Goal: Information Seeking & Learning: Learn about a topic

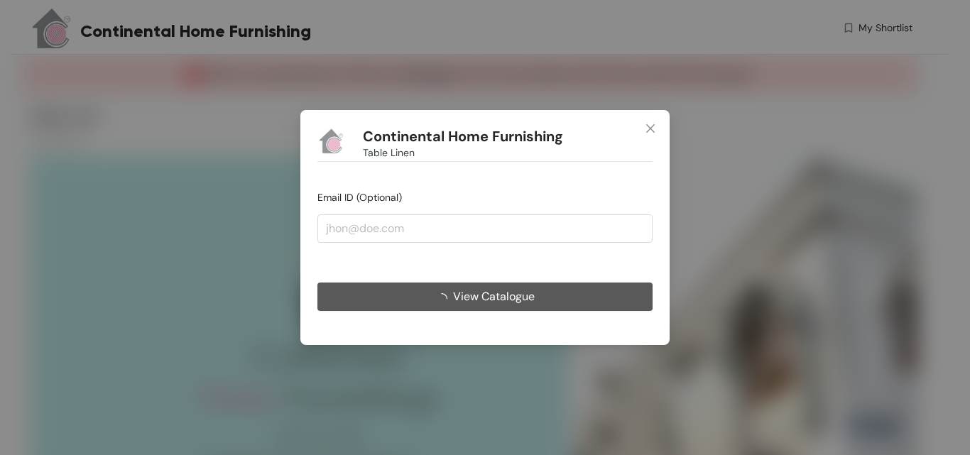
click at [544, 300] on button "View Catalogue" at bounding box center [484, 297] width 335 height 28
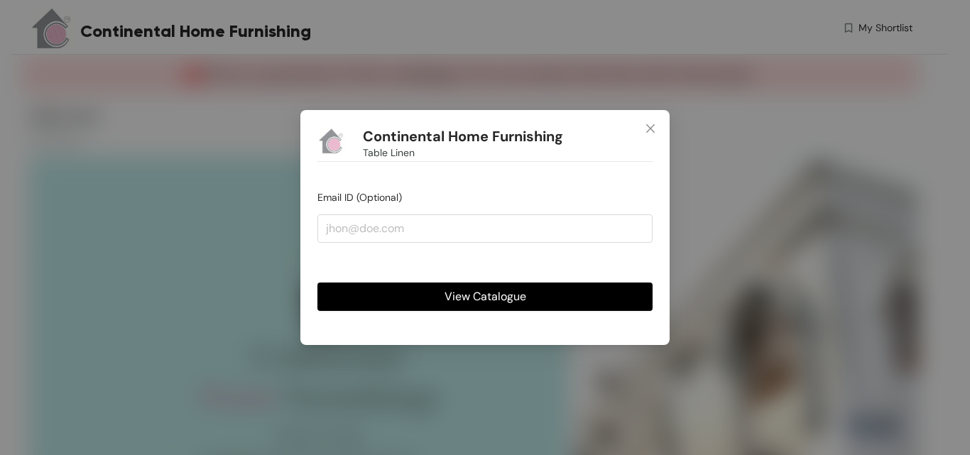
click at [490, 300] on span "View Catalogue" at bounding box center [485, 296] width 82 height 18
click at [478, 304] on span "View Catalogue" at bounding box center [485, 296] width 82 height 18
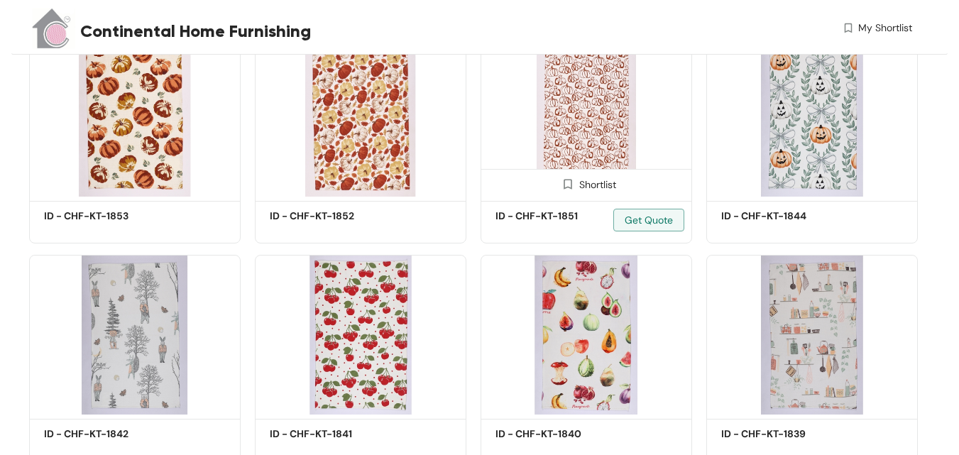
scroll to position [432, 0]
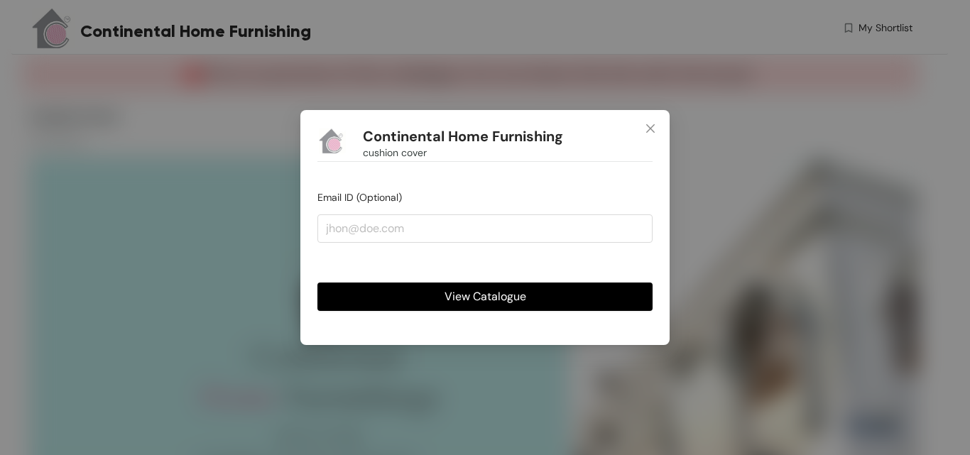
click at [471, 292] on span "View Catalogue" at bounding box center [485, 296] width 82 height 18
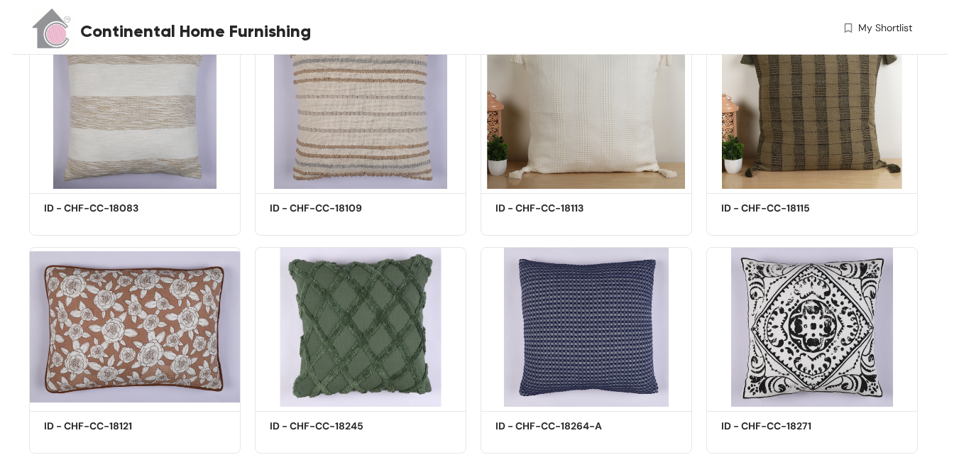
scroll to position [1502, 0]
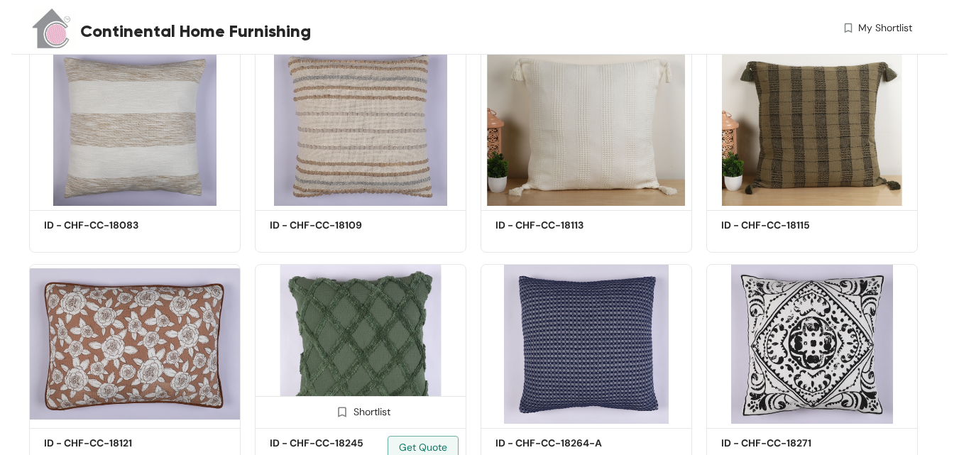
click at [377, 305] on img at bounding box center [361, 344] width 212 height 160
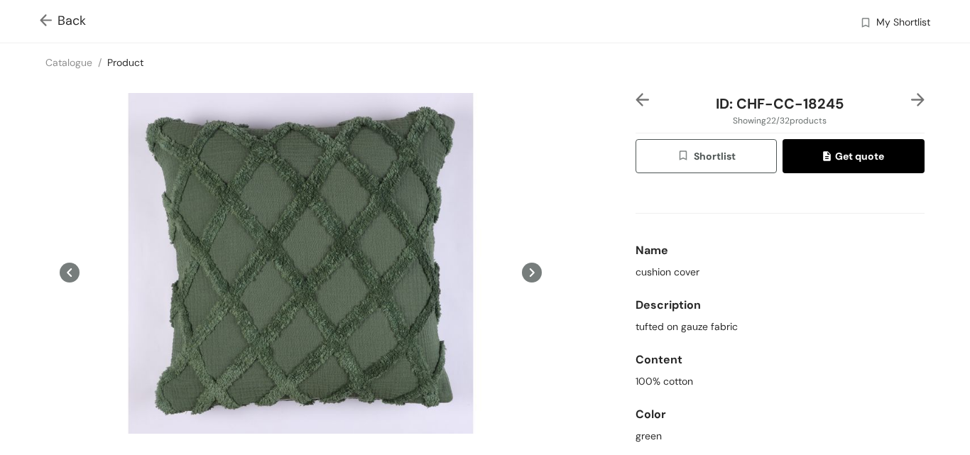
click at [911, 102] on img at bounding box center [917, 99] width 13 height 13
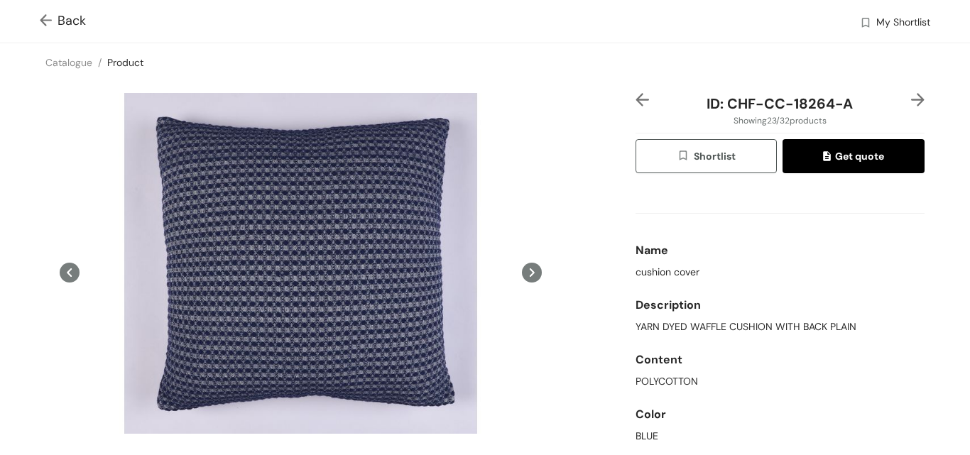
click at [911, 101] on img at bounding box center [917, 99] width 13 height 13
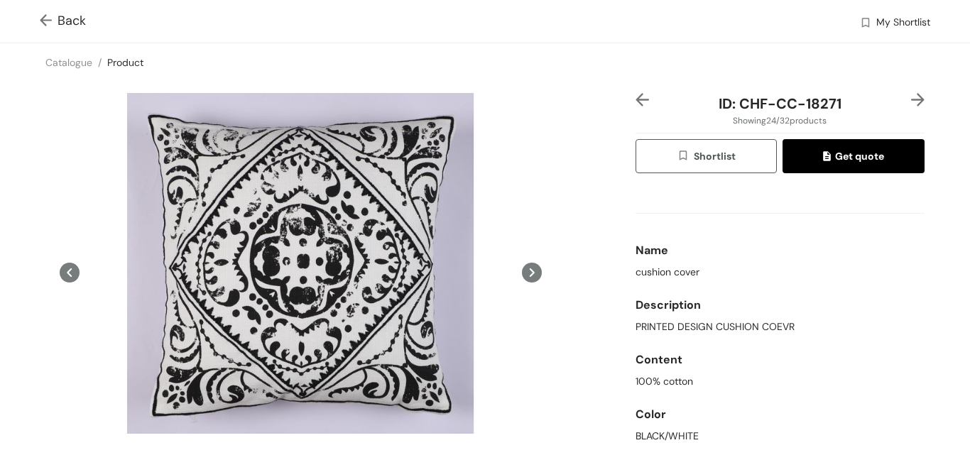
click at [911, 98] on img at bounding box center [917, 99] width 13 height 13
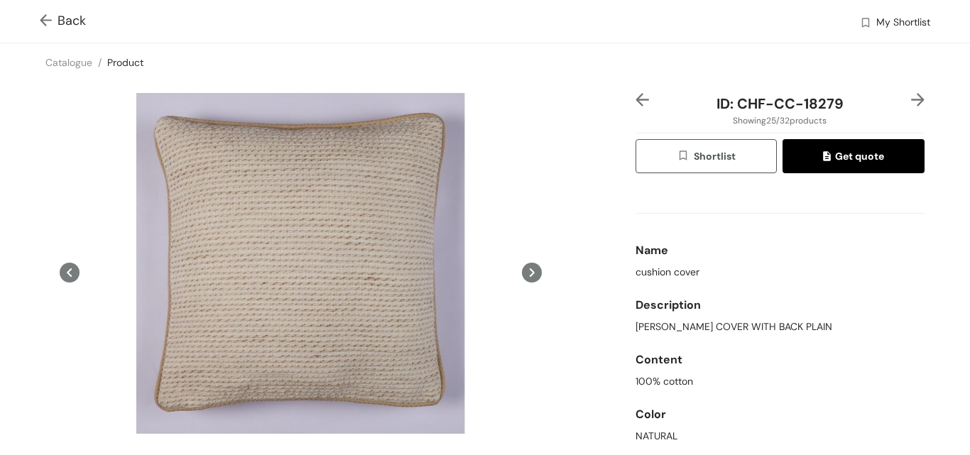
click at [911, 101] on img at bounding box center [917, 99] width 13 height 13
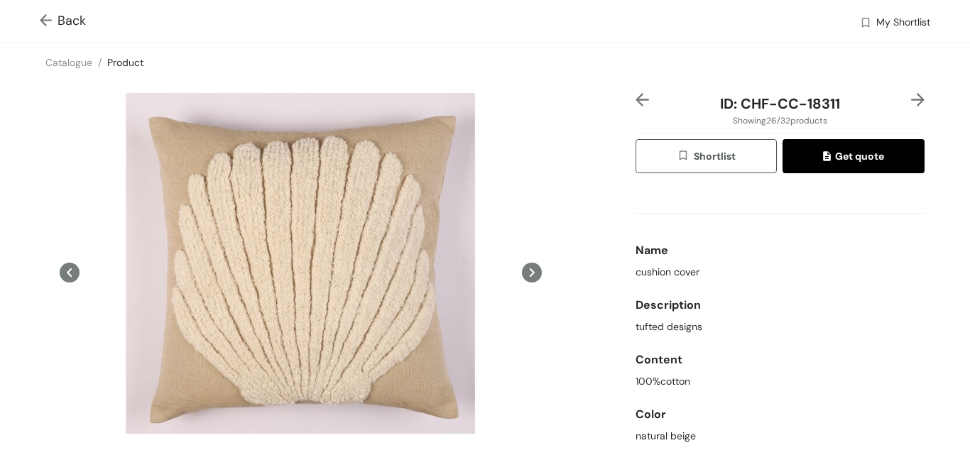
click at [911, 101] on img at bounding box center [917, 99] width 13 height 13
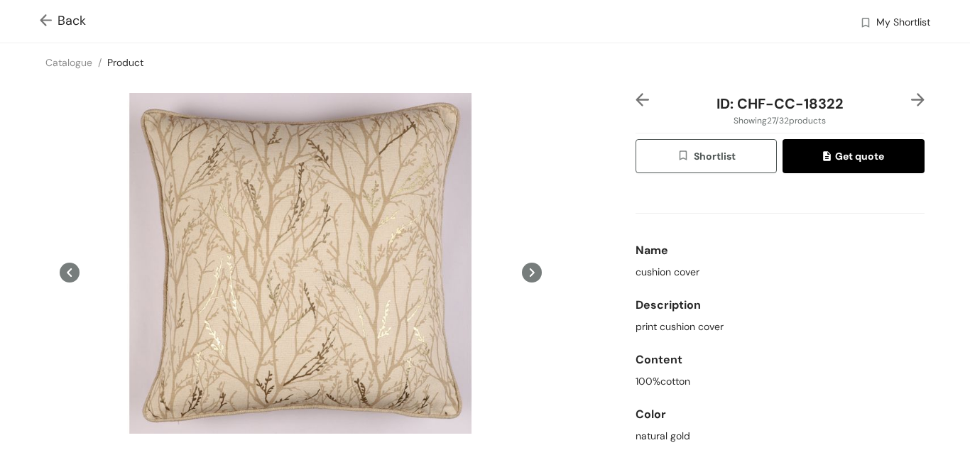
click at [911, 101] on img at bounding box center [917, 99] width 13 height 13
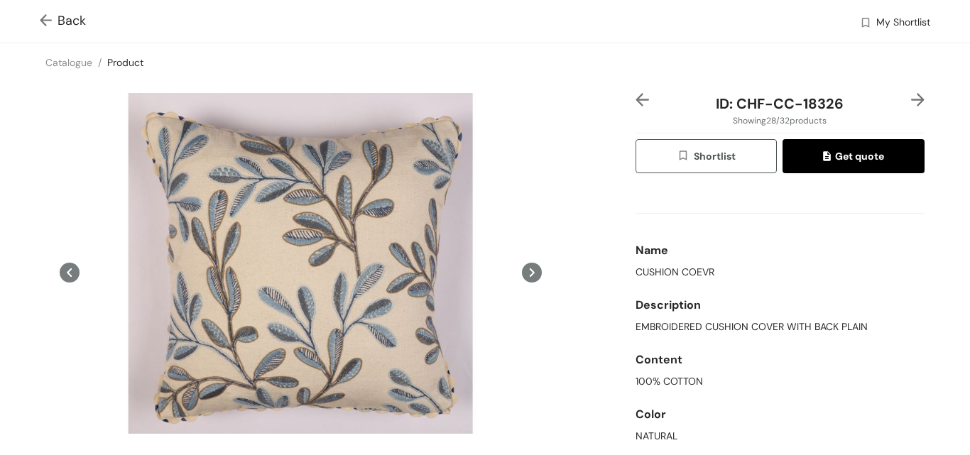
click at [911, 101] on img at bounding box center [917, 99] width 13 height 13
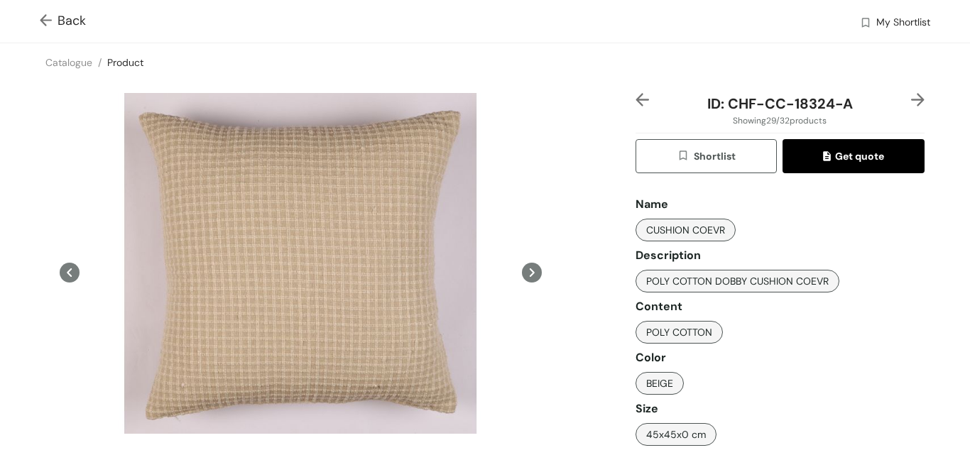
click at [911, 99] on img at bounding box center [917, 99] width 13 height 13
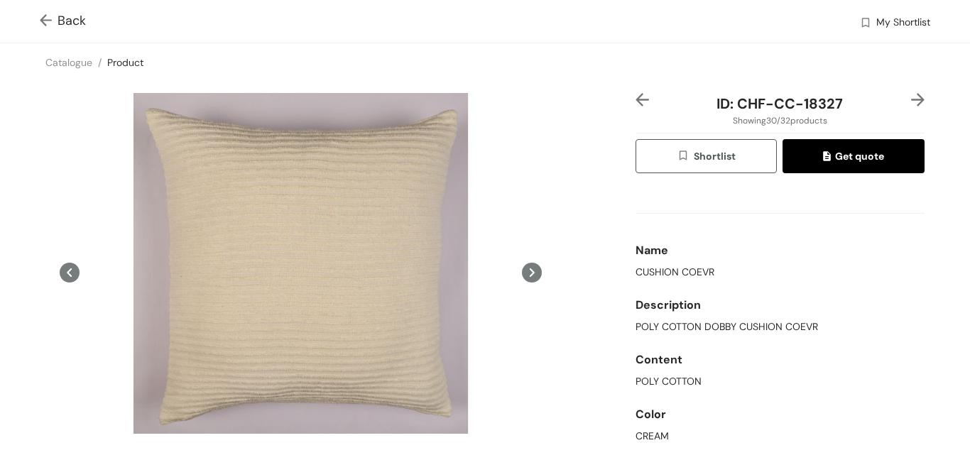
click at [911, 100] on img at bounding box center [917, 99] width 13 height 13
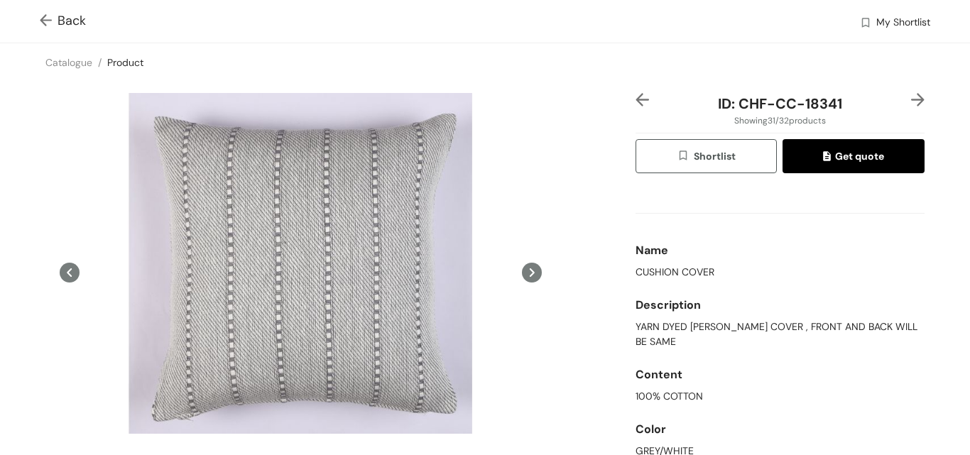
click at [911, 97] on img at bounding box center [917, 99] width 13 height 13
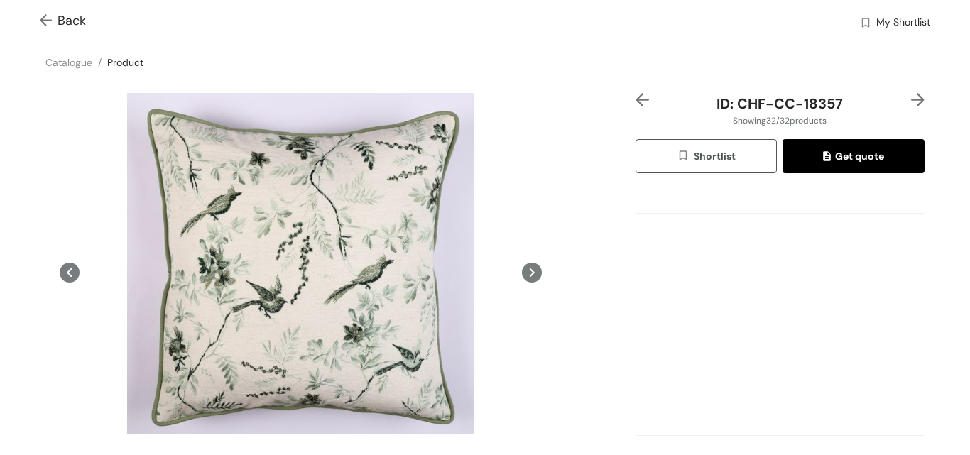
click at [911, 97] on img at bounding box center [917, 99] width 13 height 13
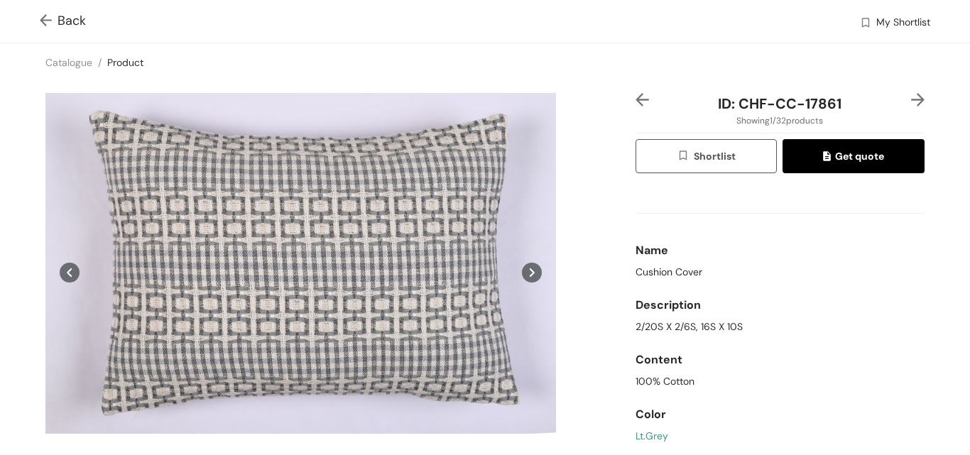
click at [530, 271] on icon at bounding box center [532, 272] width 5 height 9
click at [530, 273] on icon at bounding box center [532, 272] width 5 height 9
click at [911, 101] on img at bounding box center [917, 99] width 13 height 13
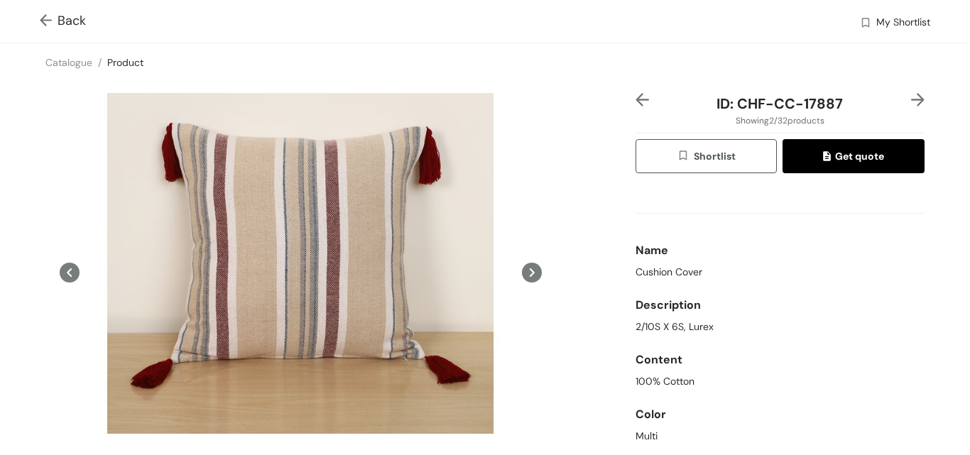
click at [529, 271] on icon at bounding box center [532, 273] width 20 height 20
click at [911, 98] on img at bounding box center [917, 99] width 13 height 13
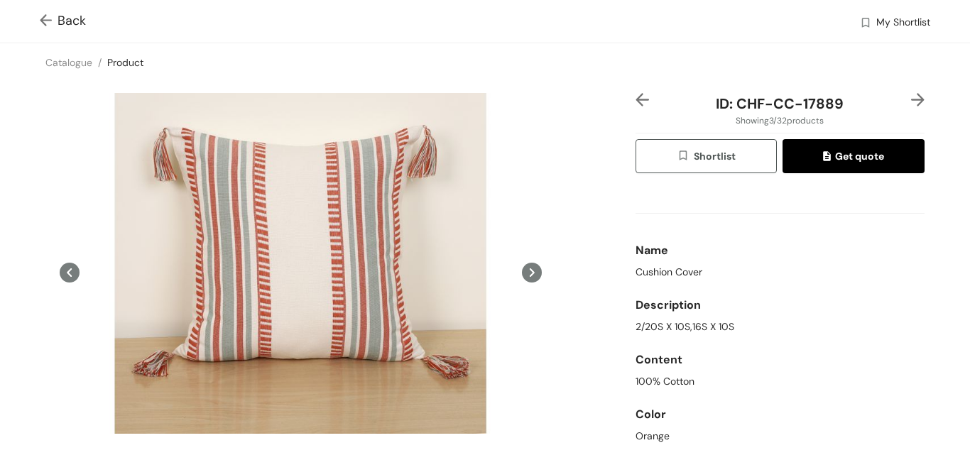
click at [911, 97] on img at bounding box center [917, 99] width 13 height 13
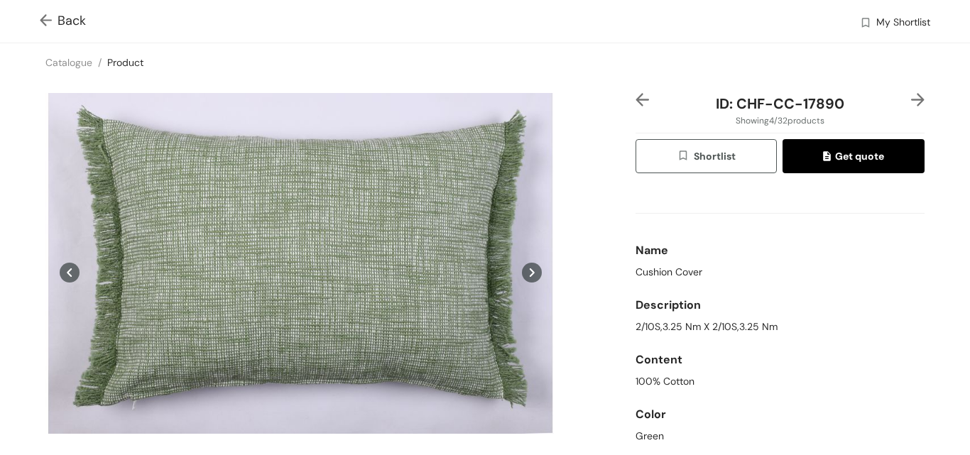
scroll to position [58, 0]
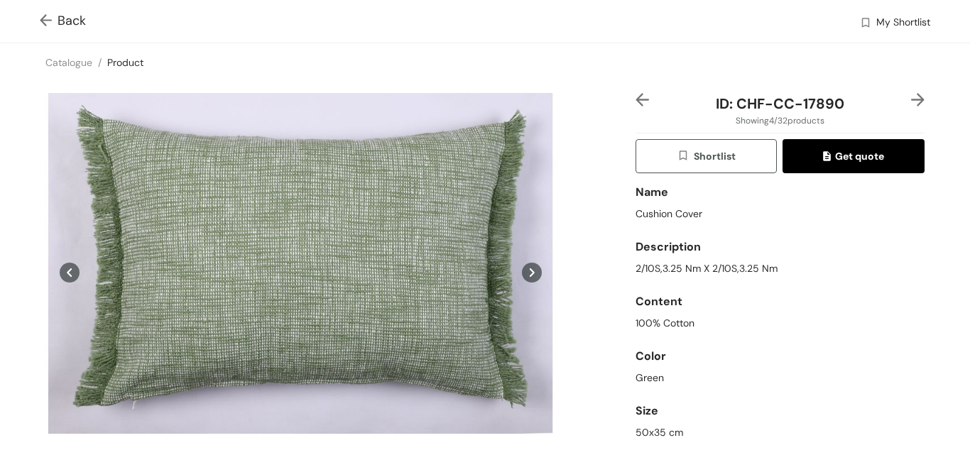
click at [911, 95] on img at bounding box center [917, 99] width 13 height 13
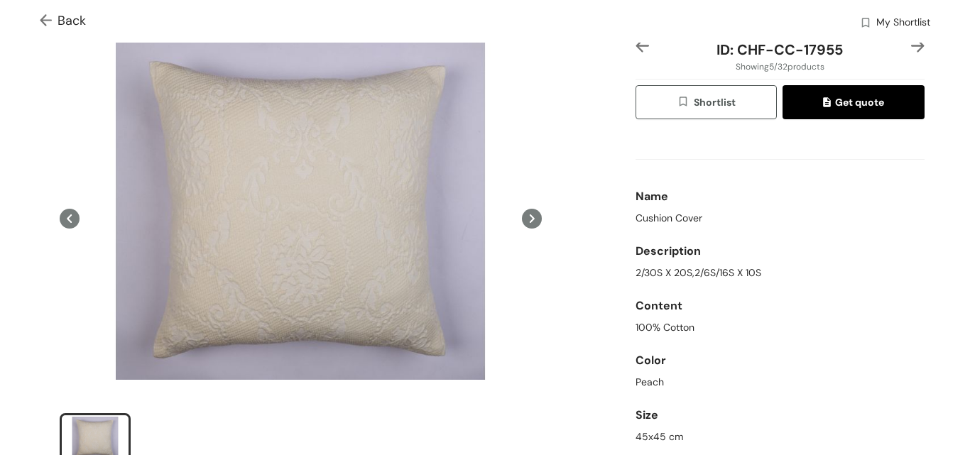
scroll to position [0, 0]
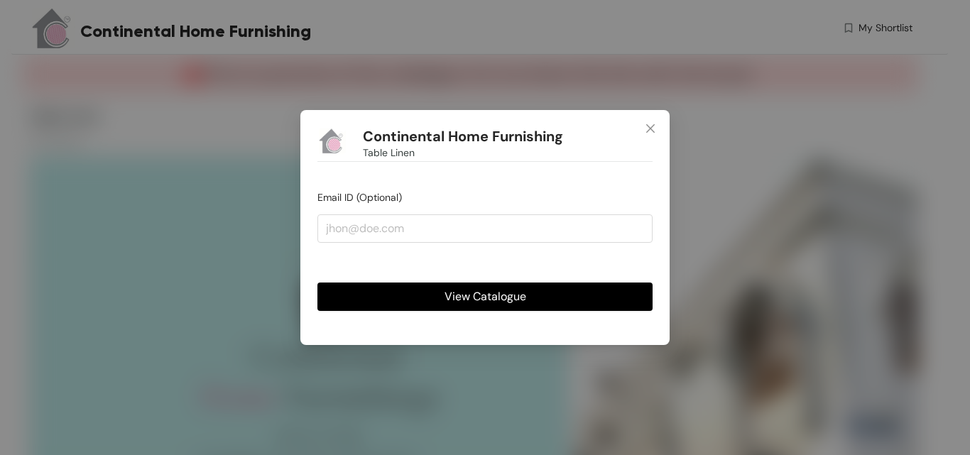
click at [508, 297] on span "View Catalogue" at bounding box center [485, 296] width 82 height 18
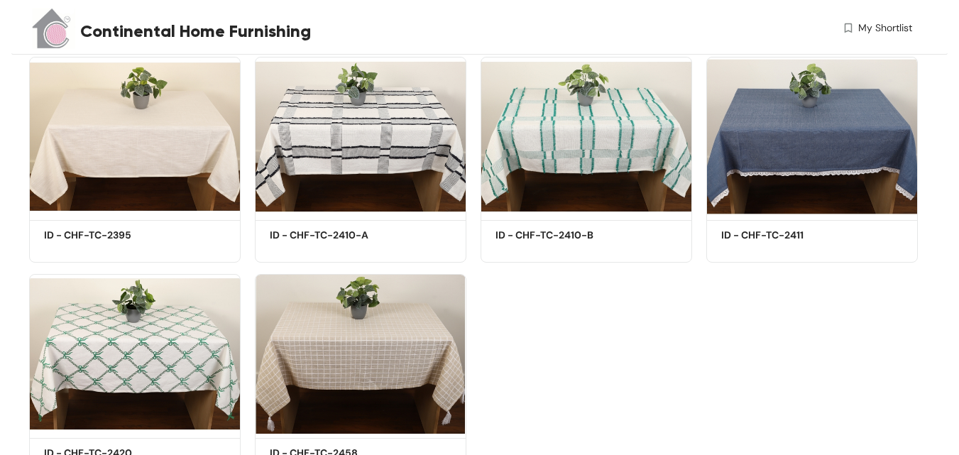
scroll to position [1278, 0]
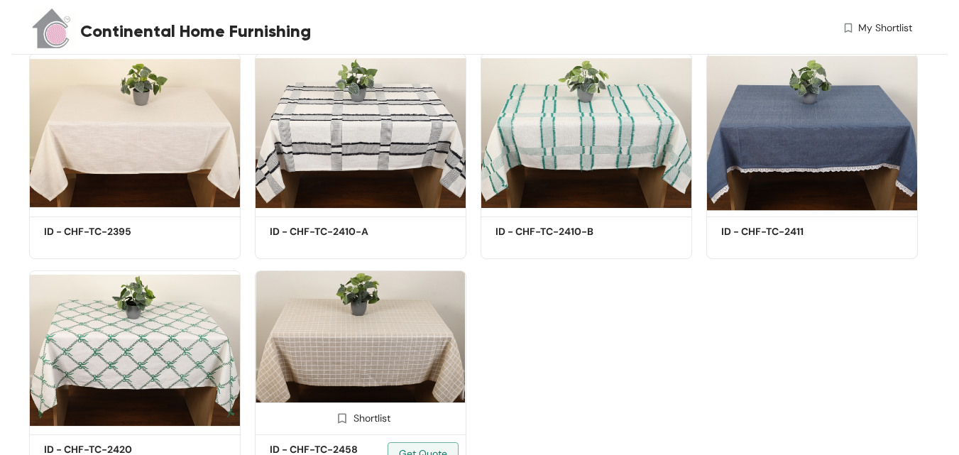
click at [433, 331] on img at bounding box center [361, 350] width 212 height 160
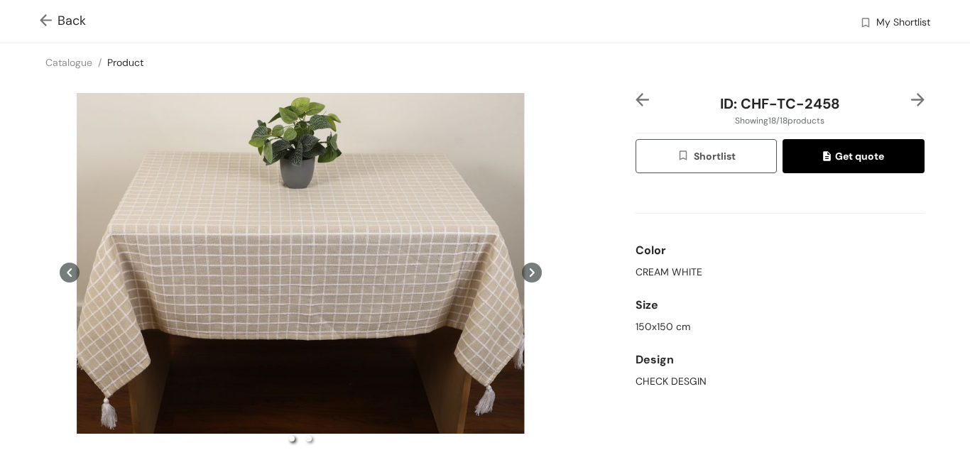
click at [40, 19] on img at bounding box center [49, 21] width 18 height 15
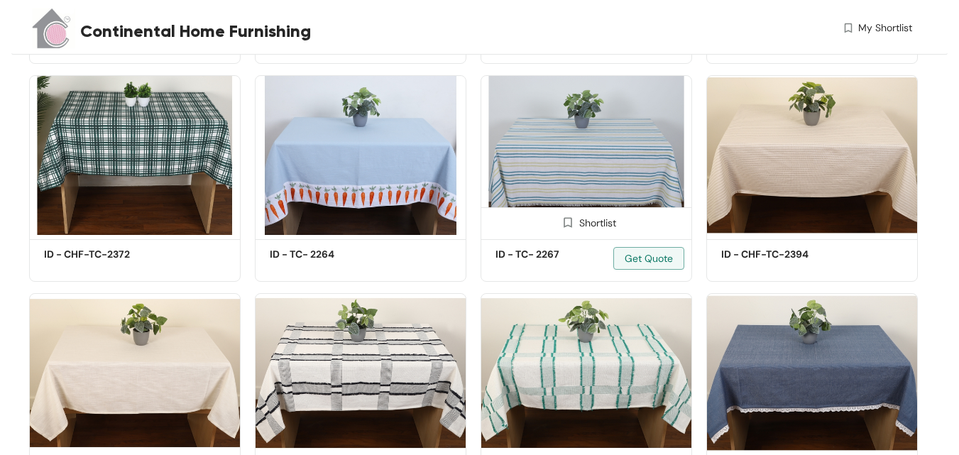
scroll to position [1041, 0]
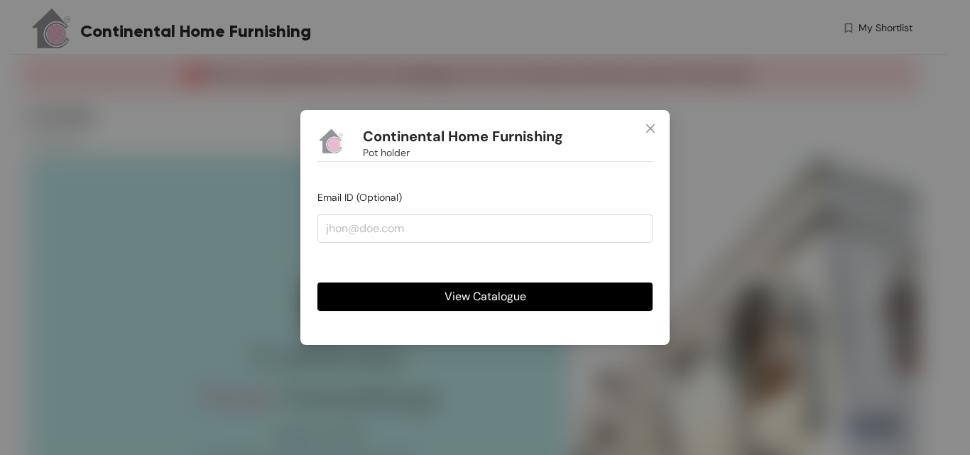
click at [501, 291] on span "View Catalogue" at bounding box center [485, 296] width 82 height 18
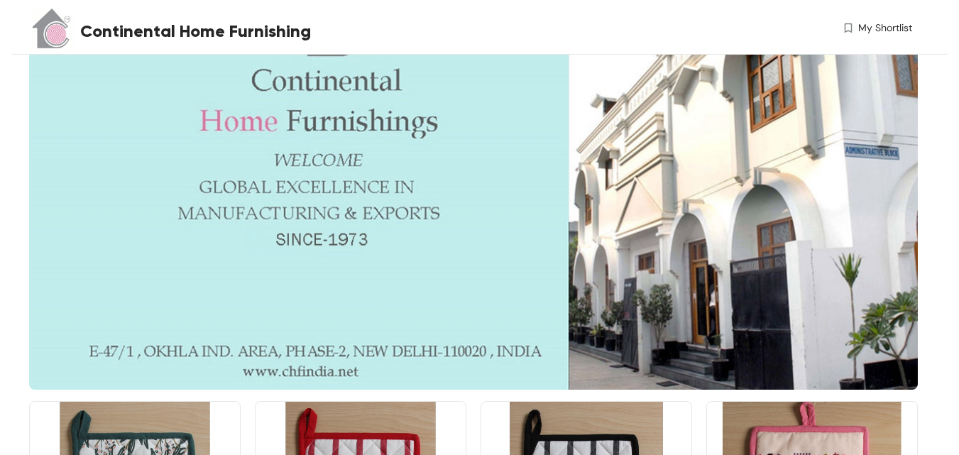
scroll to position [200, 0]
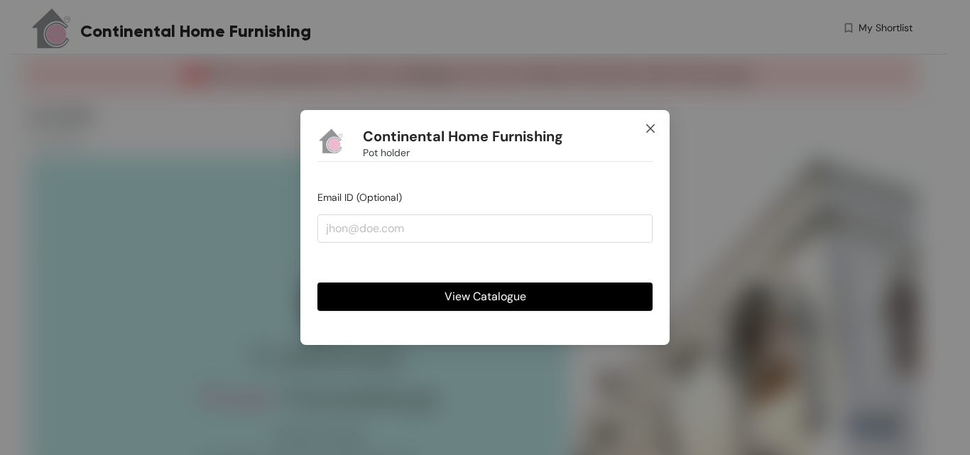
click at [651, 130] on icon "close" at bounding box center [650, 128] width 11 height 11
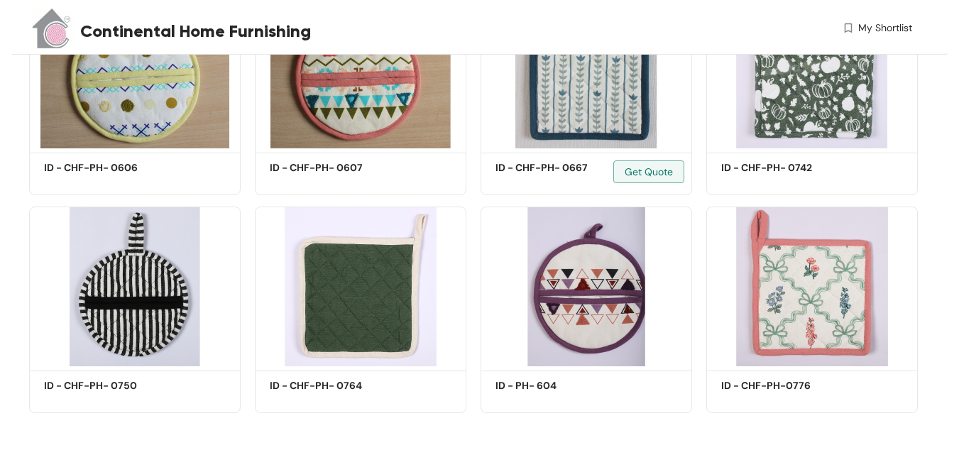
scroll to position [910, 0]
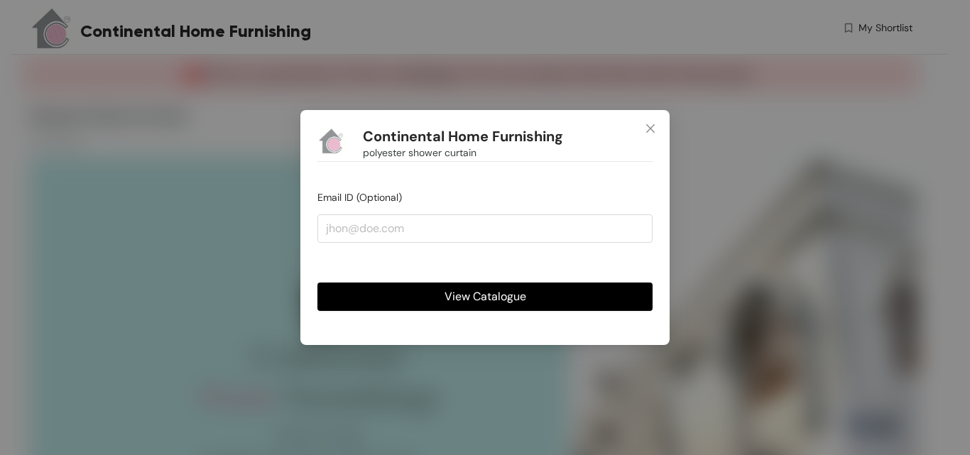
click at [496, 297] on span "View Catalogue" at bounding box center [485, 296] width 82 height 18
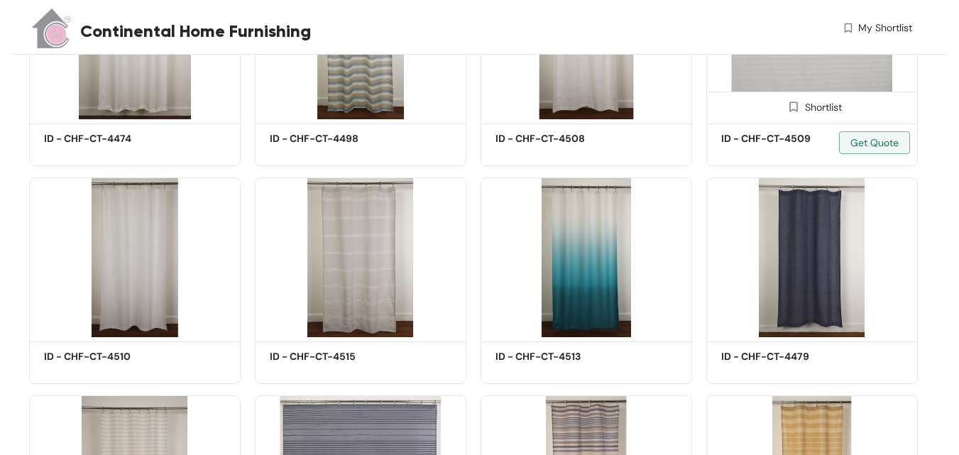
scroll to position [943, 0]
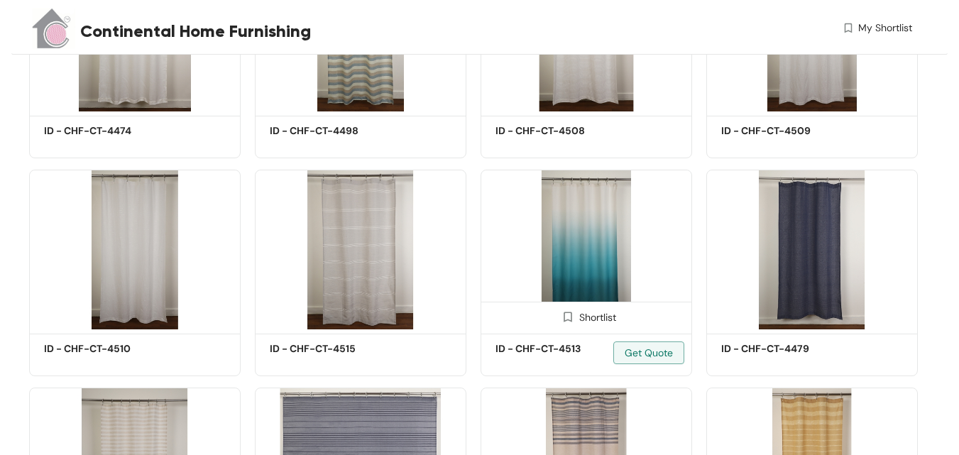
click at [600, 212] on img at bounding box center [587, 250] width 212 height 160
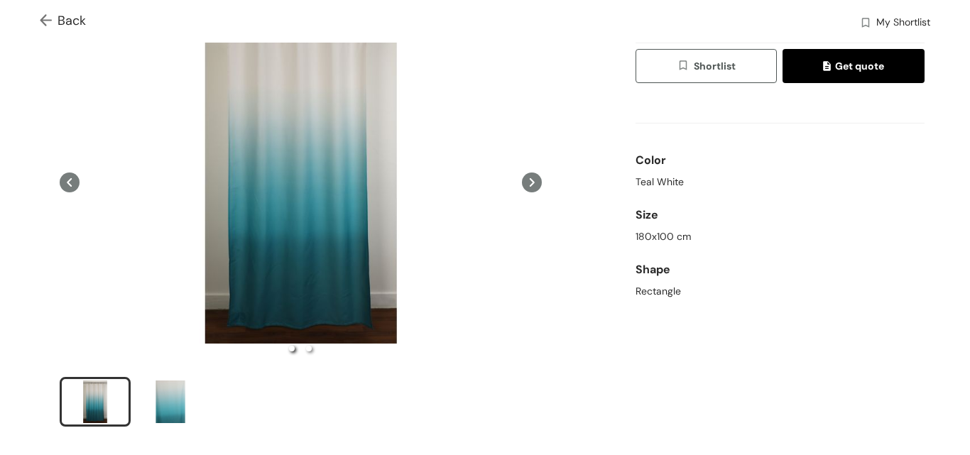
scroll to position [213, 0]
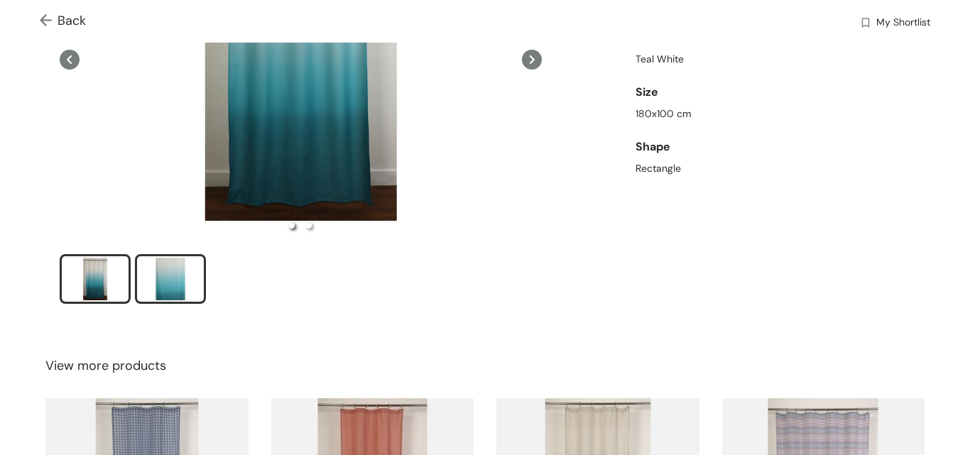
click at [179, 258] on div "slide item 2" at bounding box center [170, 279] width 64 height 43
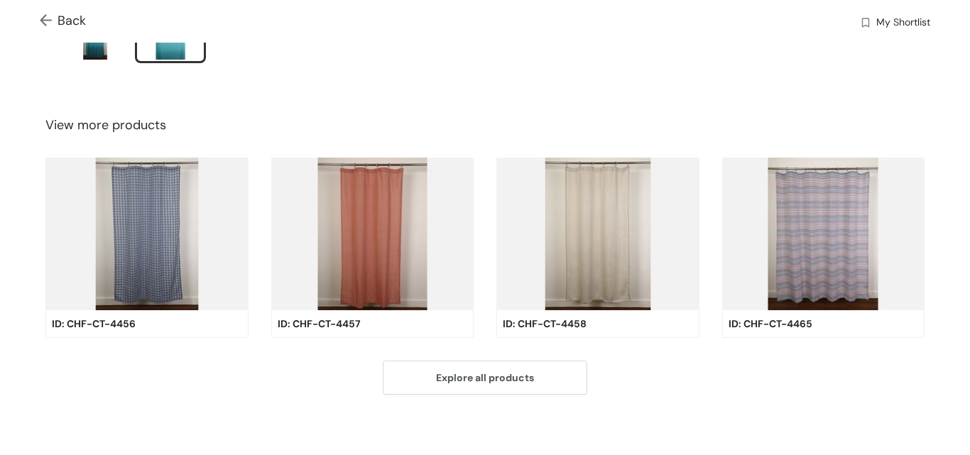
scroll to position [456, 0]
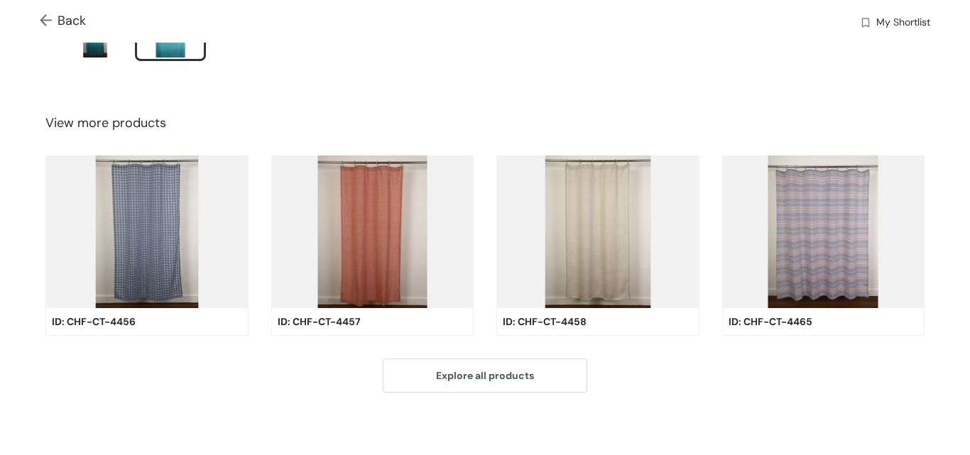
click at [824, 177] on img at bounding box center [823, 231] width 203 height 153
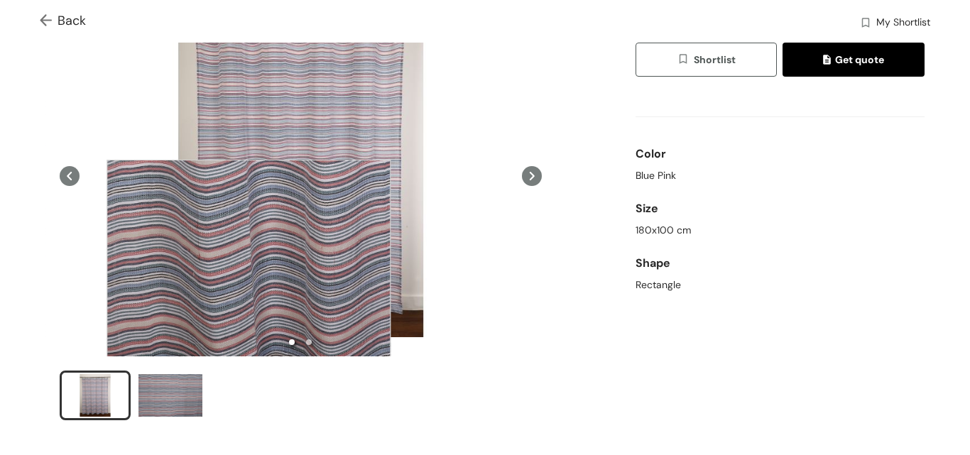
scroll to position [172, 0]
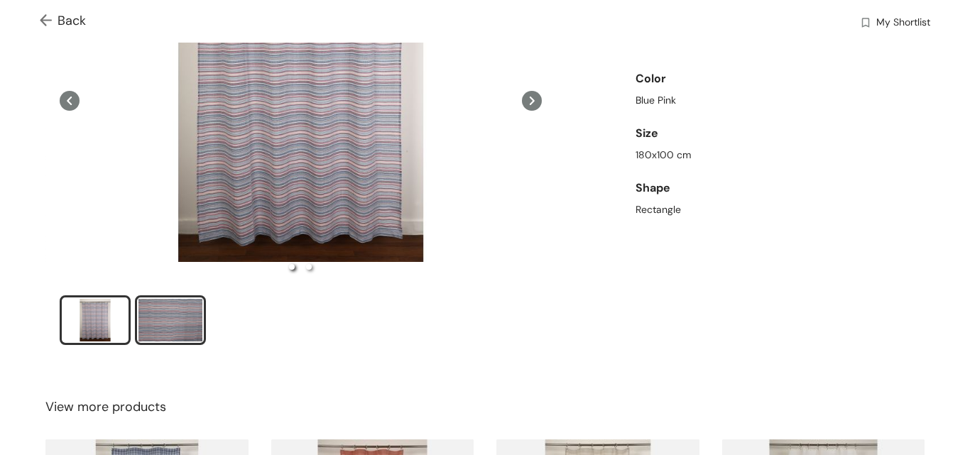
drag, startPoint x: 153, startPoint y: 319, endPoint x: 314, endPoint y: 273, distance: 168.3
click at [155, 319] on div "slide item 2" at bounding box center [170, 320] width 64 height 43
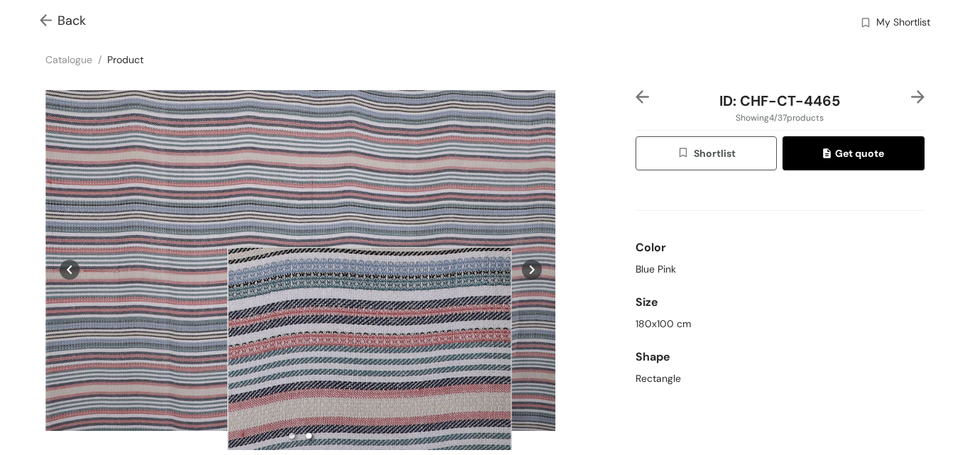
scroll to position [0, 0]
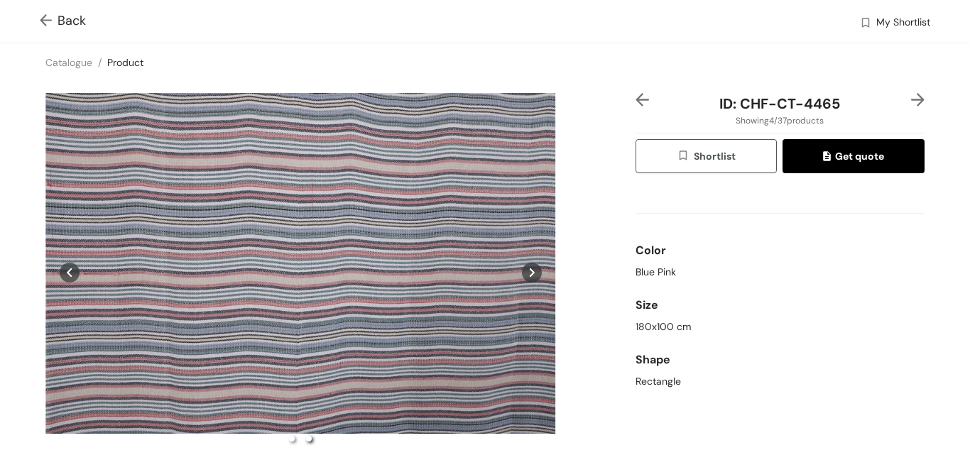
click at [911, 95] on img at bounding box center [917, 99] width 13 height 13
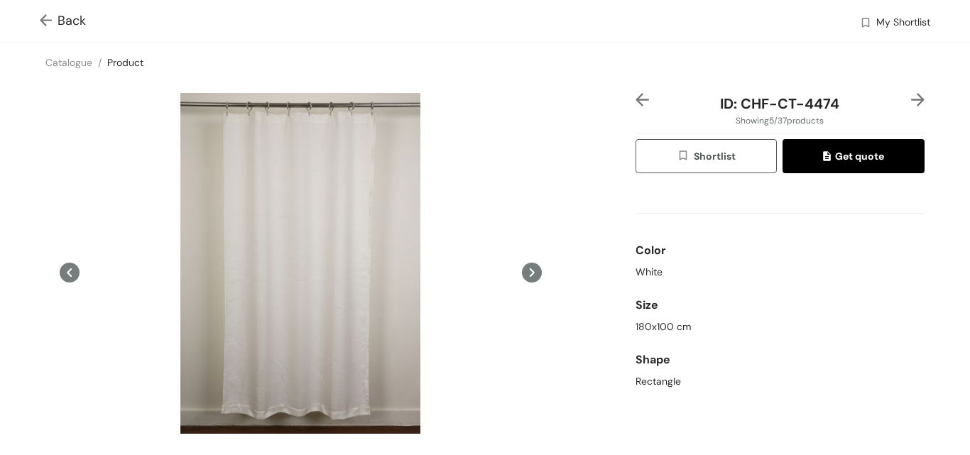
click at [911, 102] on img at bounding box center [917, 99] width 13 height 13
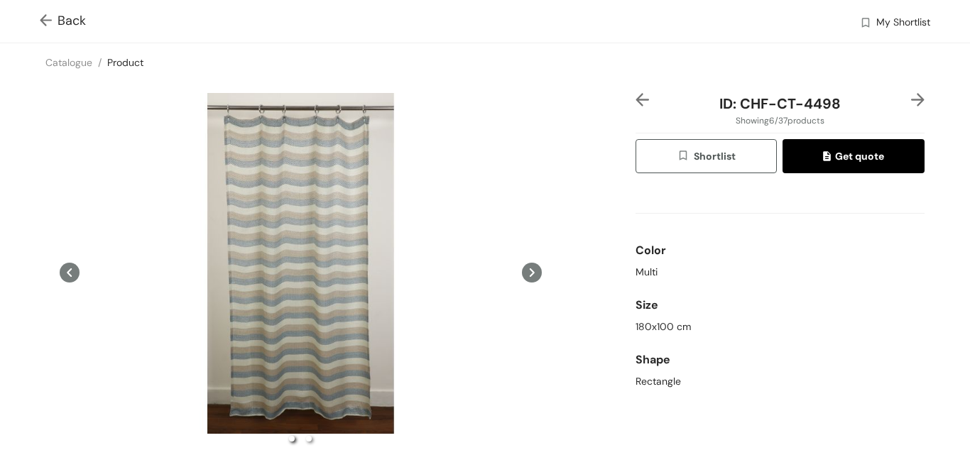
click at [911, 101] on img at bounding box center [917, 99] width 13 height 13
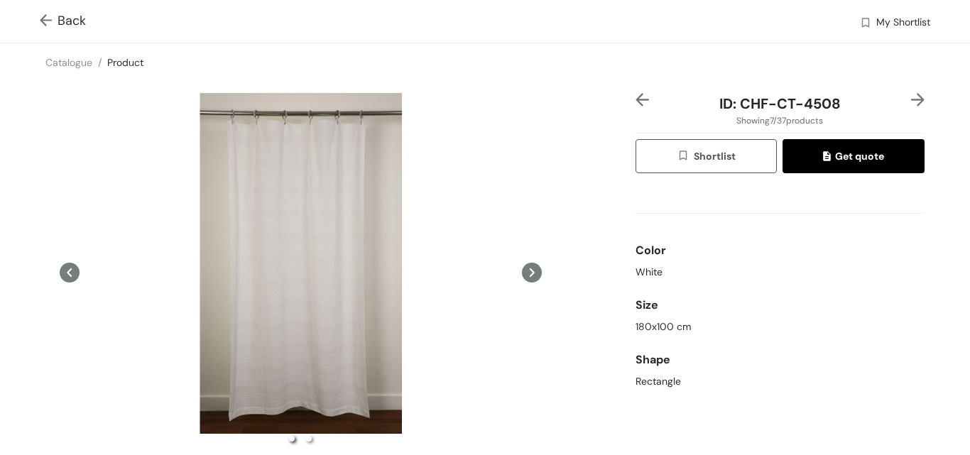
click at [911, 99] on img at bounding box center [917, 99] width 13 height 13
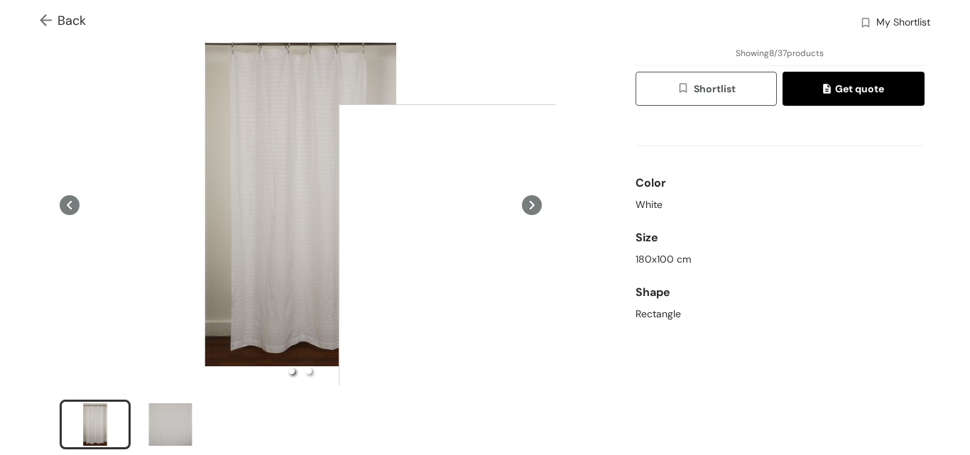
scroll to position [355, 0]
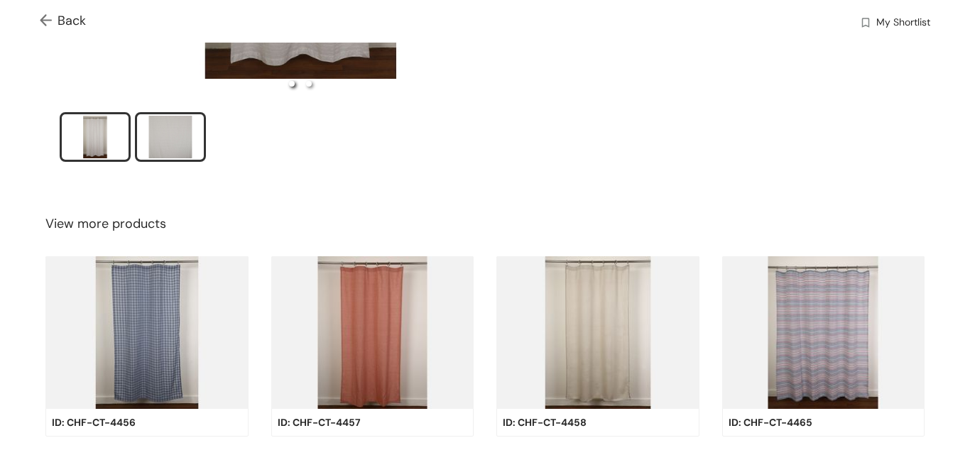
click at [167, 138] on div "slide item 2" at bounding box center [170, 137] width 64 height 43
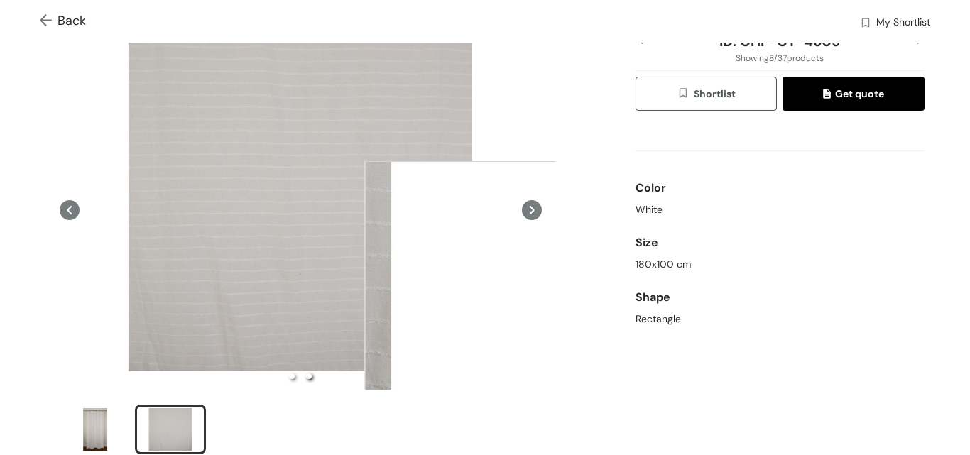
scroll to position [0, 0]
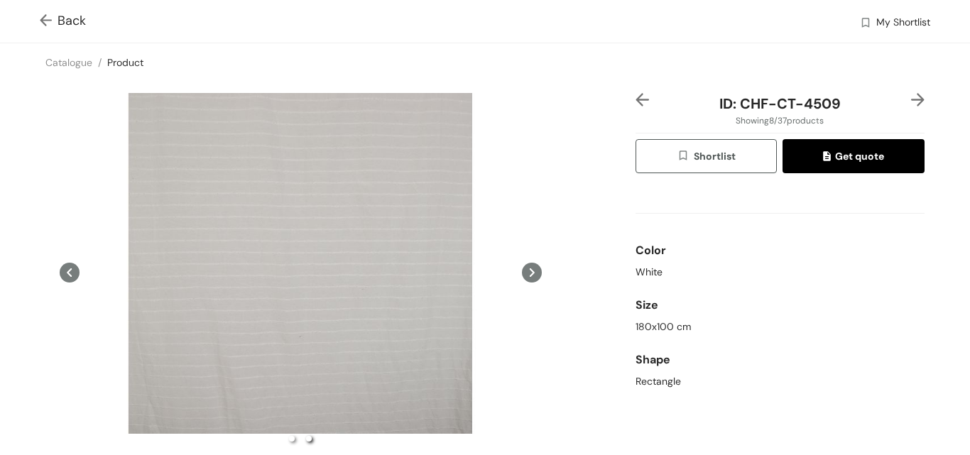
click at [522, 270] on icon at bounding box center [532, 273] width 20 height 20
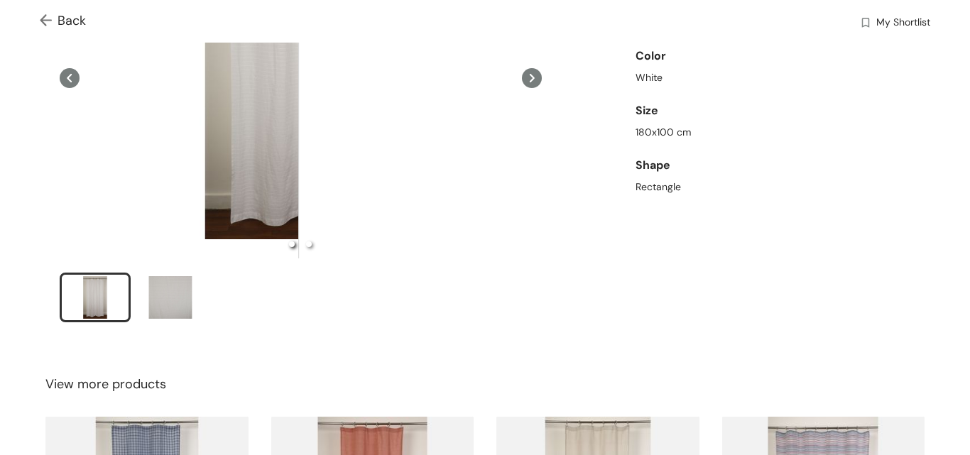
scroll to position [213, 0]
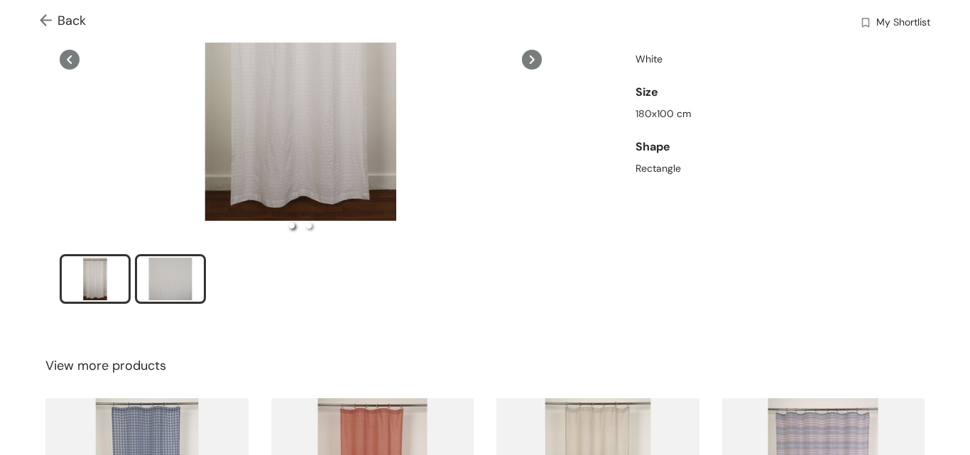
click at [174, 275] on div "slide item 2" at bounding box center [170, 279] width 64 height 43
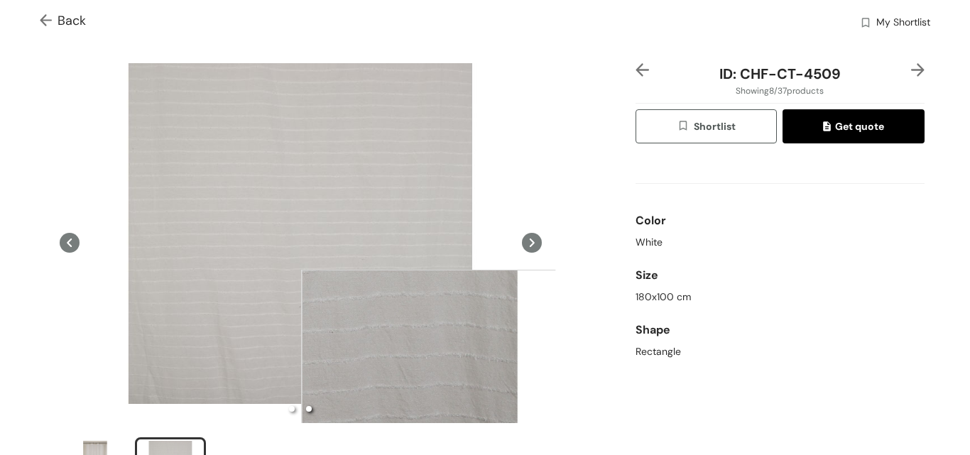
scroll to position [0, 0]
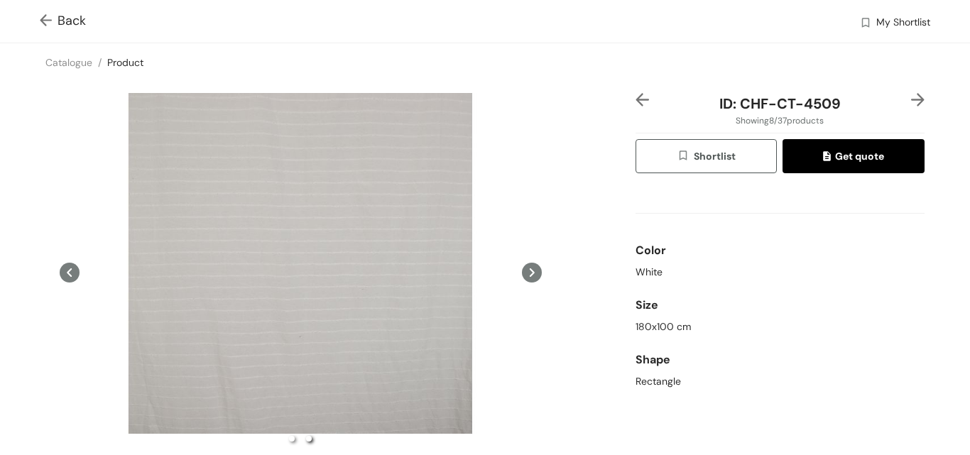
click at [911, 98] on img at bounding box center [917, 99] width 13 height 13
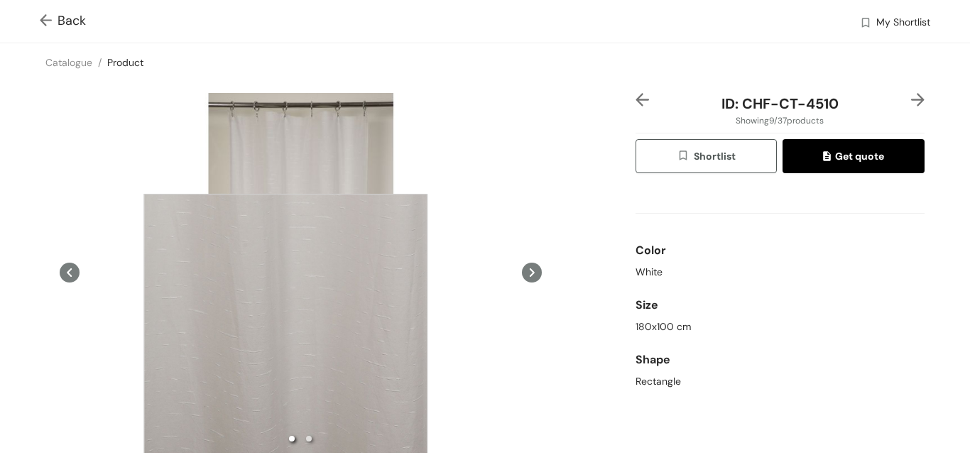
scroll to position [213, 0]
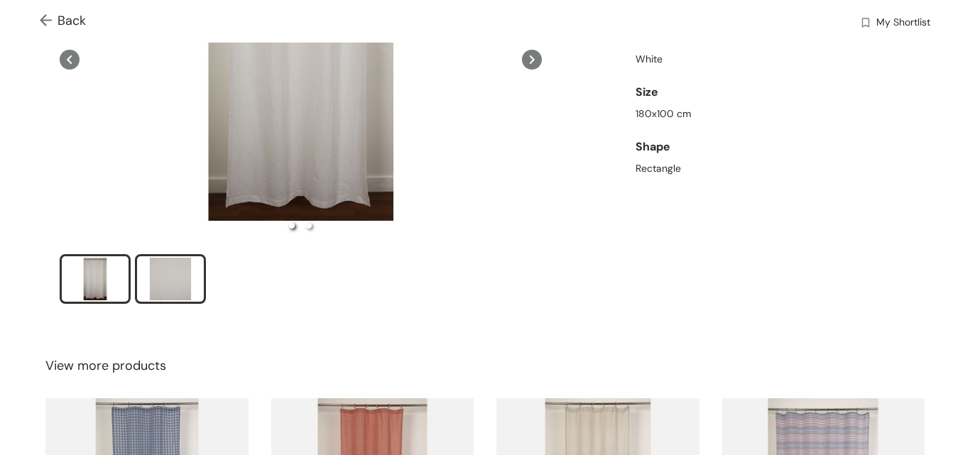
click at [177, 267] on div "slide item 2" at bounding box center [170, 279] width 64 height 43
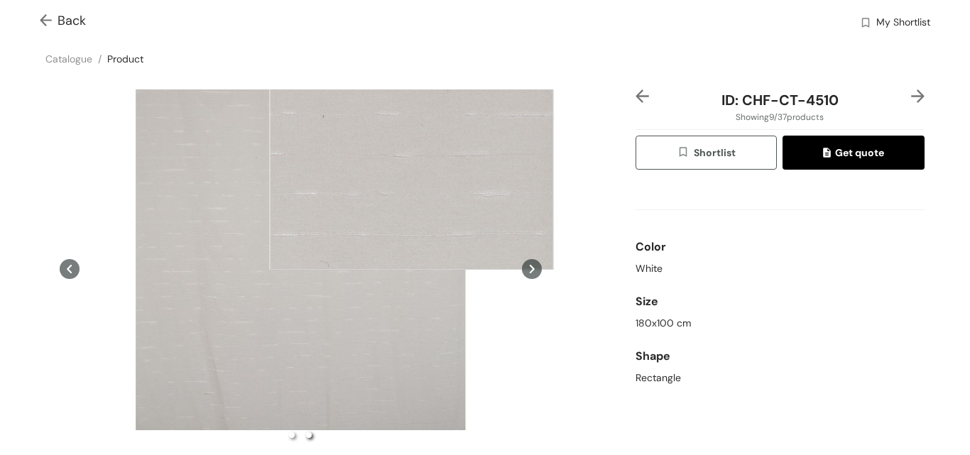
scroll to position [0, 0]
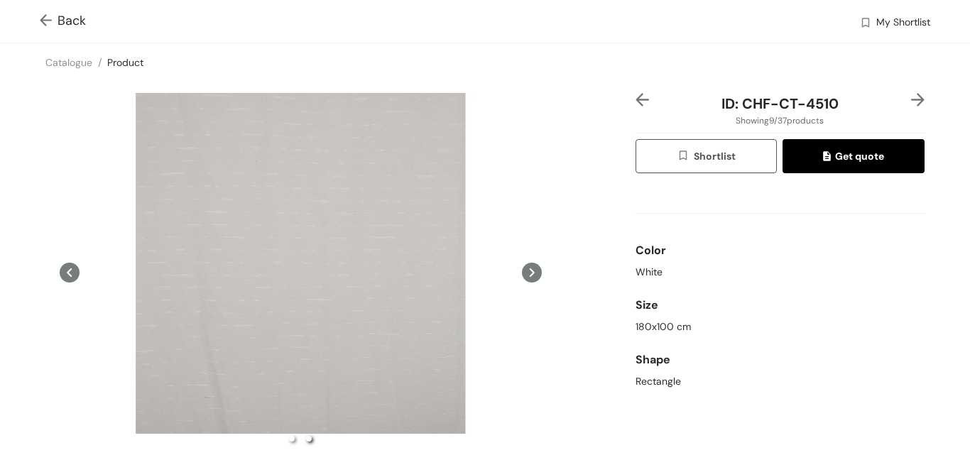
click at [848, 248] on div "Color" at bounding box center [779, 250] width 289 height 28
